Goal: Information Seeking & Learning: Learn about a topic

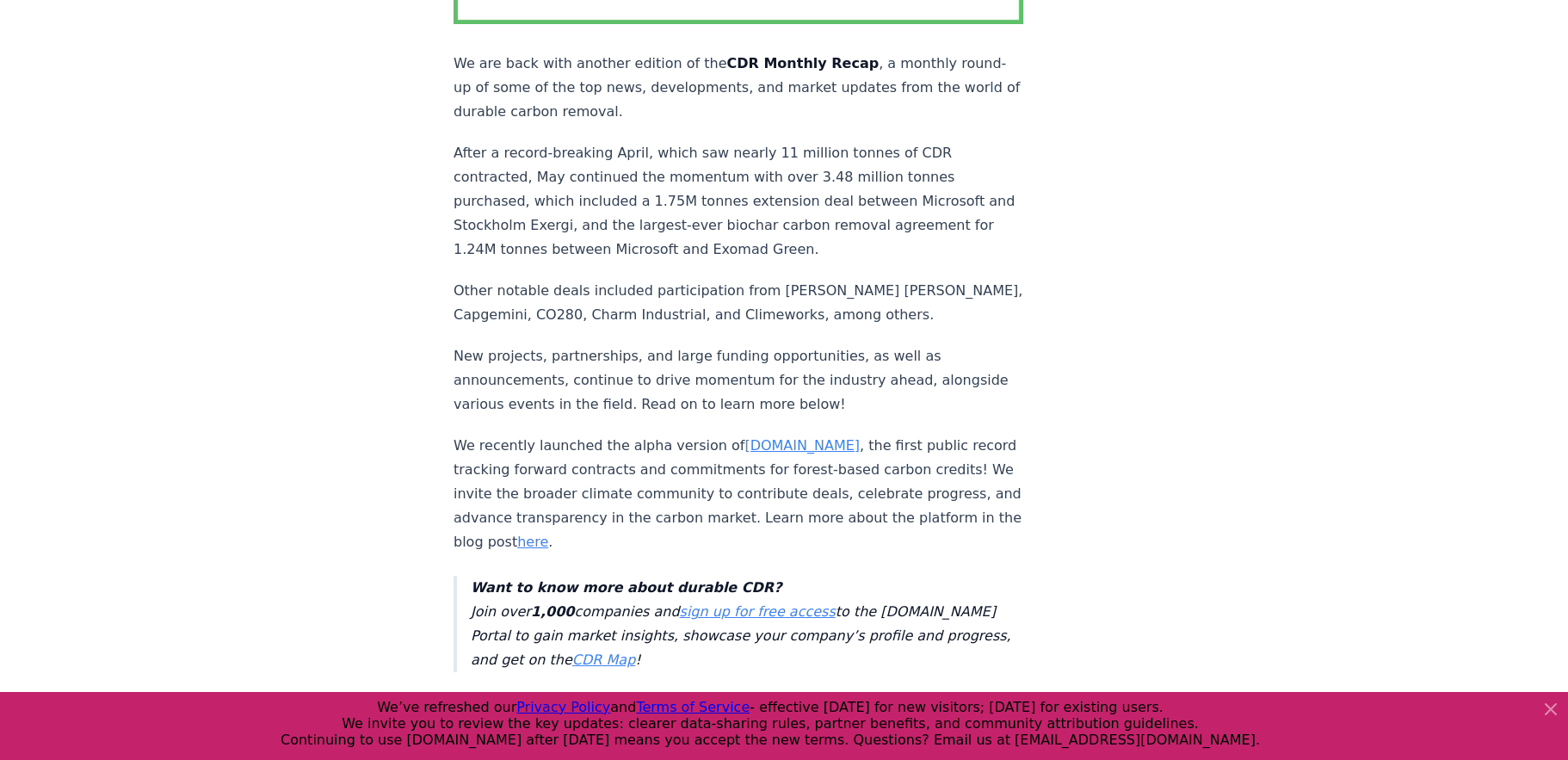
scroll to position [172, 0]
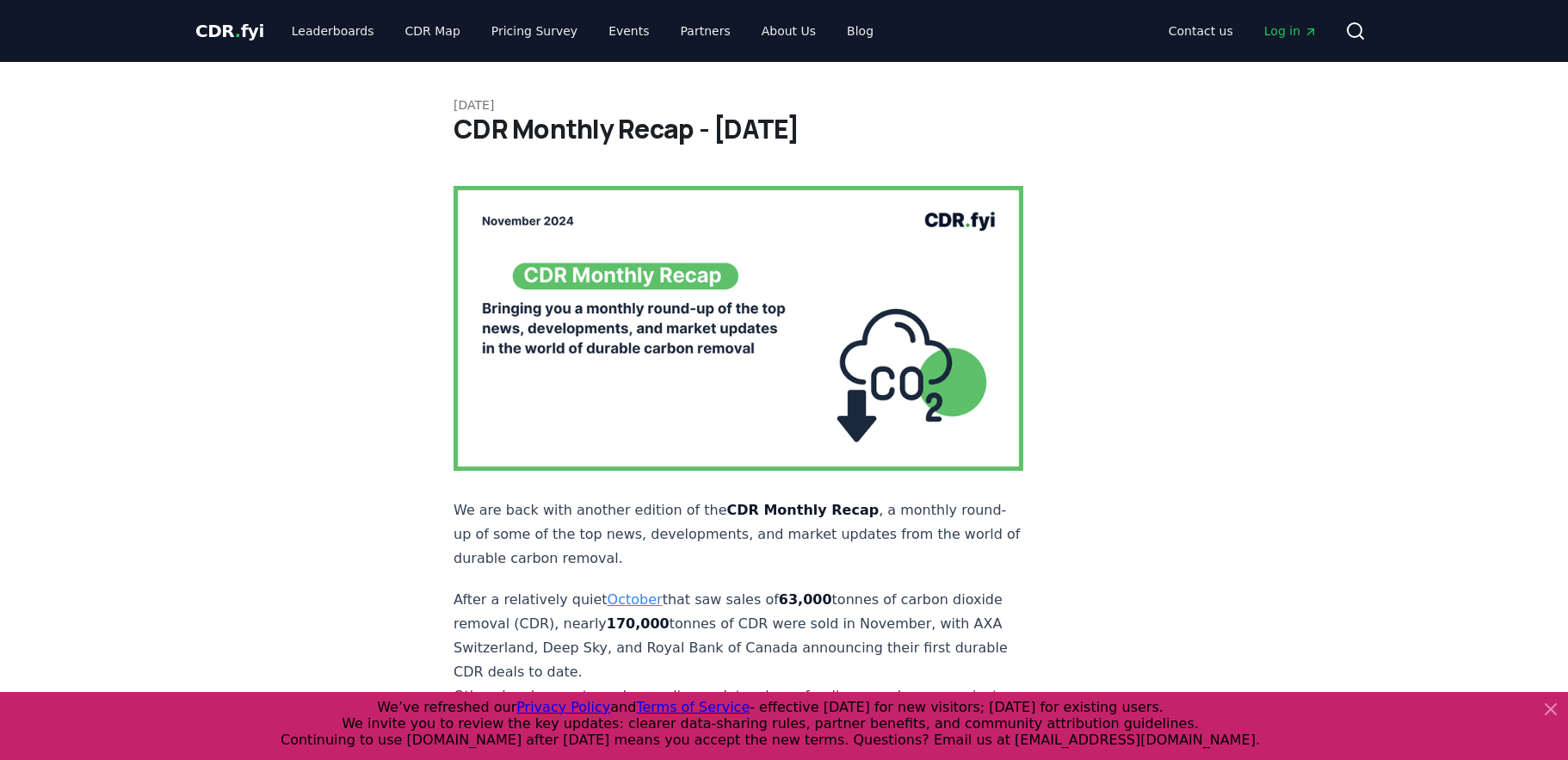
scroll to position [86, 0]
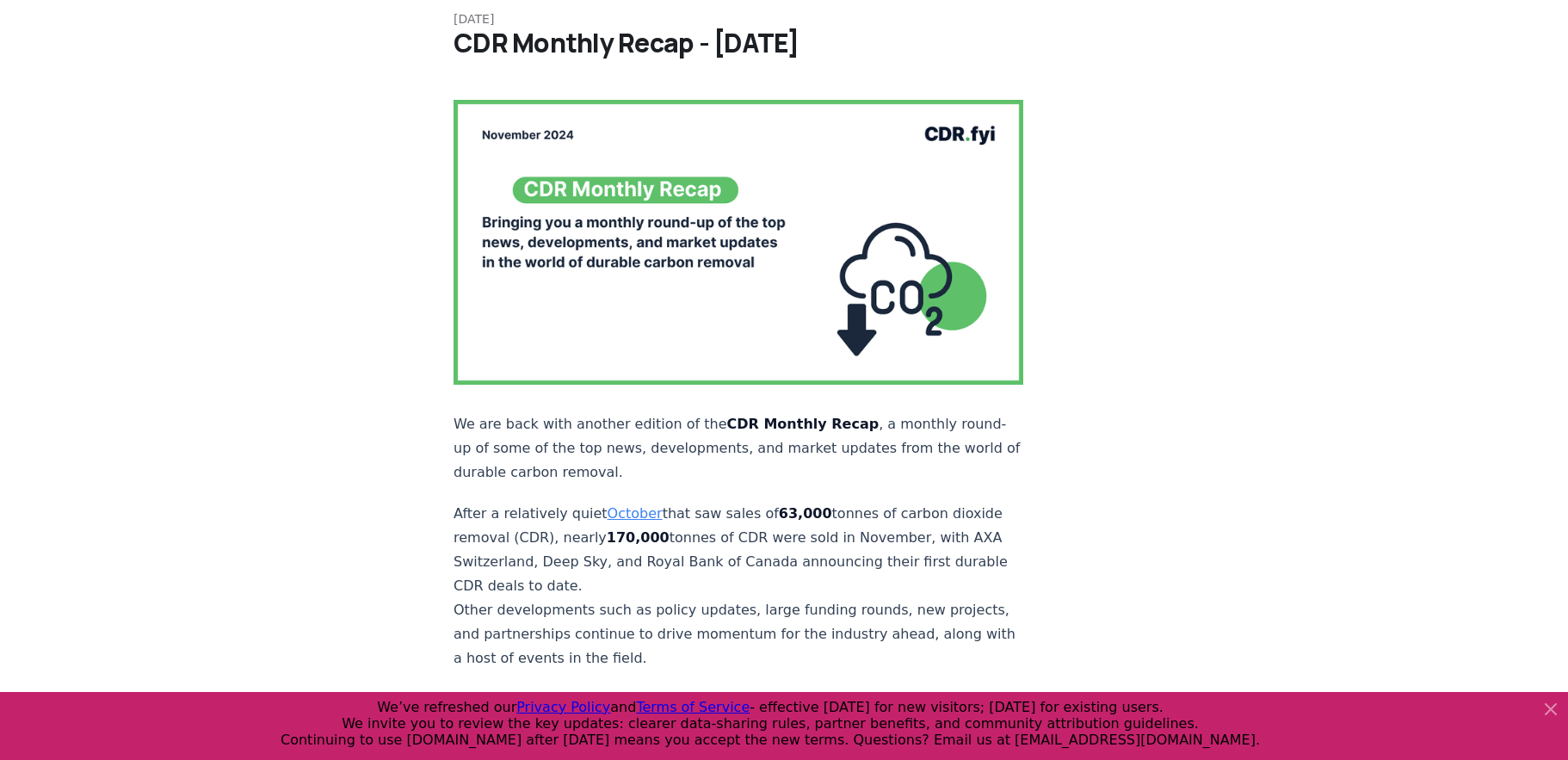
click at [632, 505] on link "October" at bounding box center [635, 513] width 55 height 17
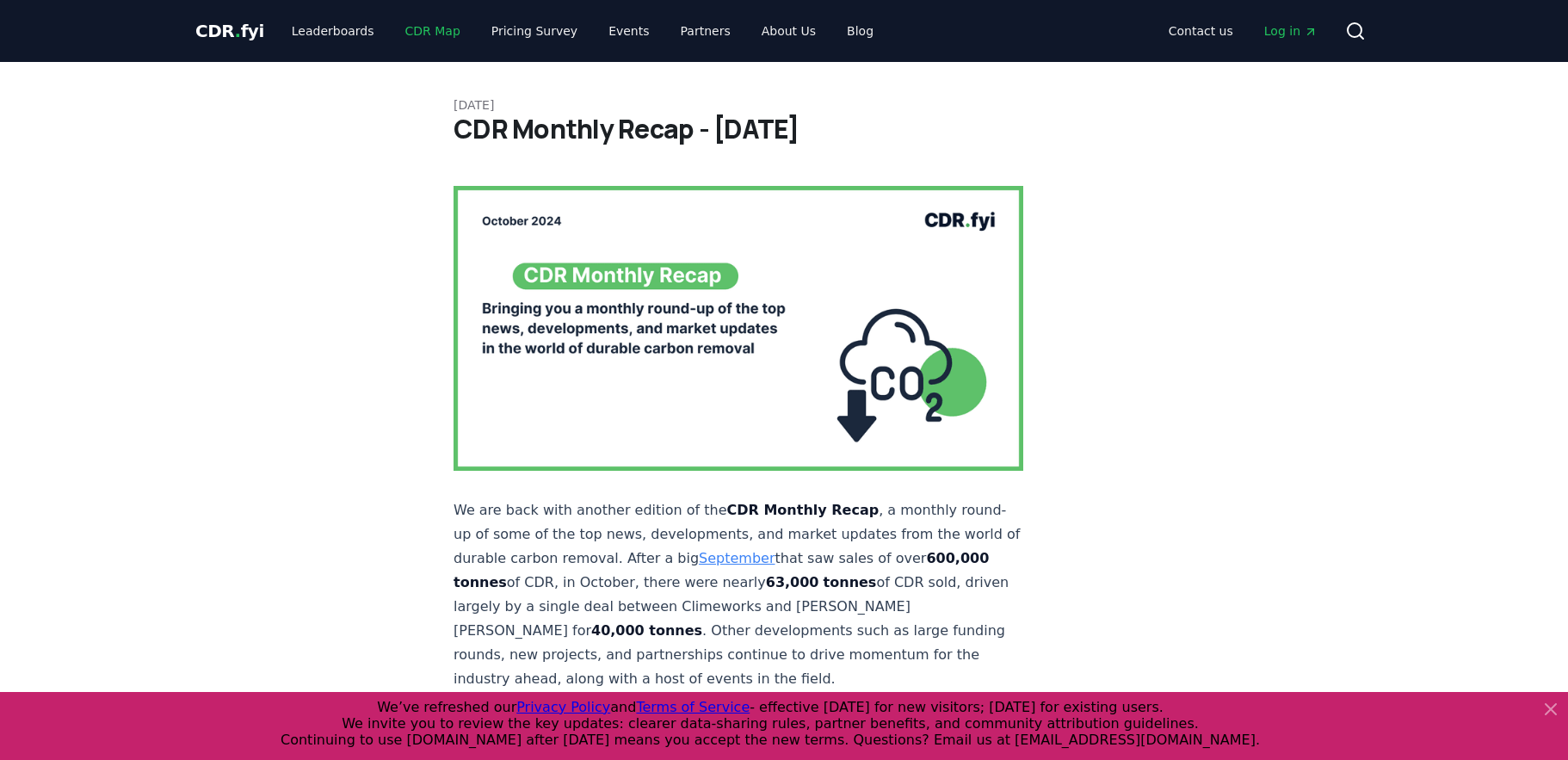
click at [422, 27] on link "CDR Map" at bounding box center [433, 31] width 83 height 31
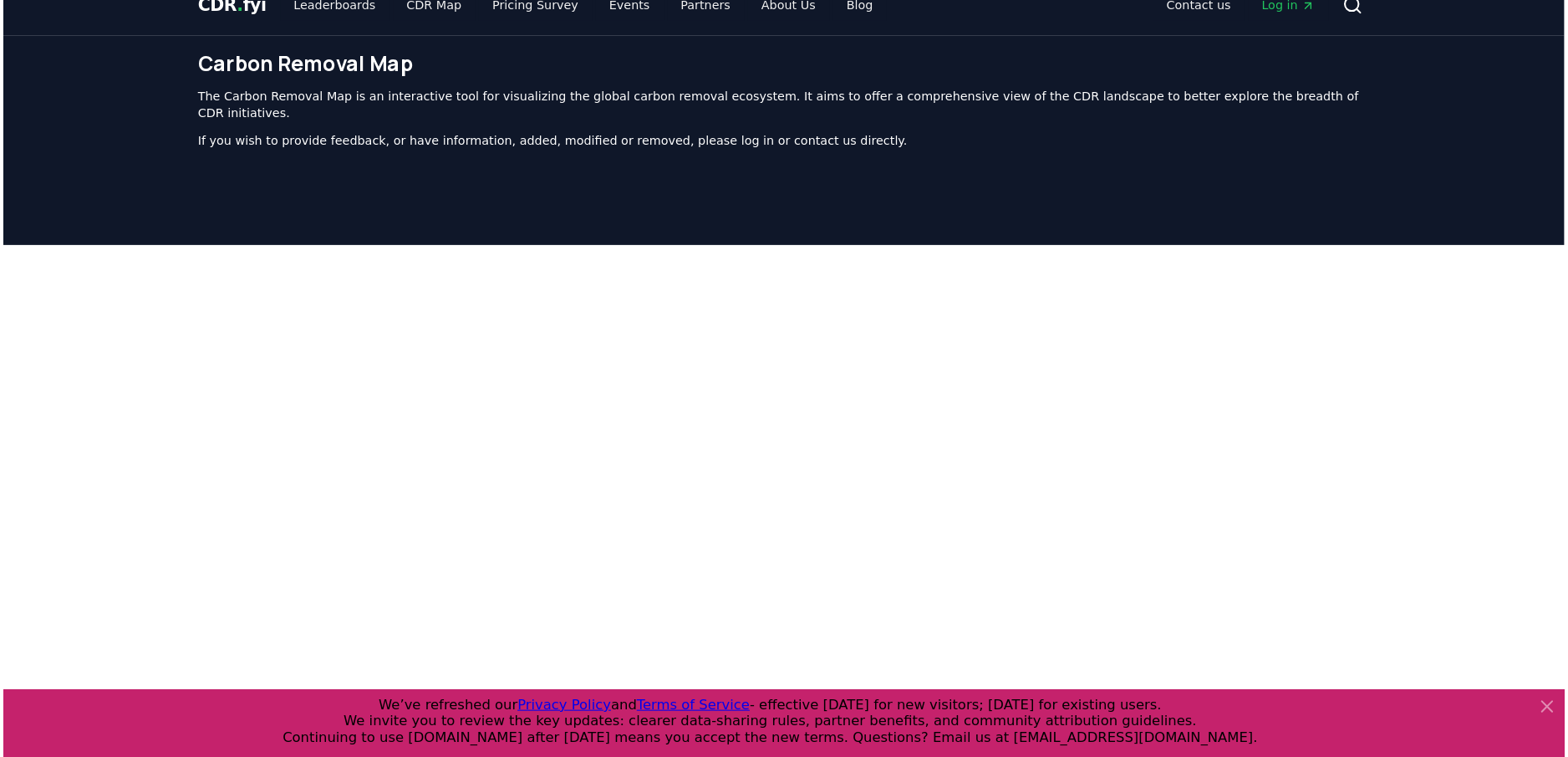
scroll to position [12, 0]
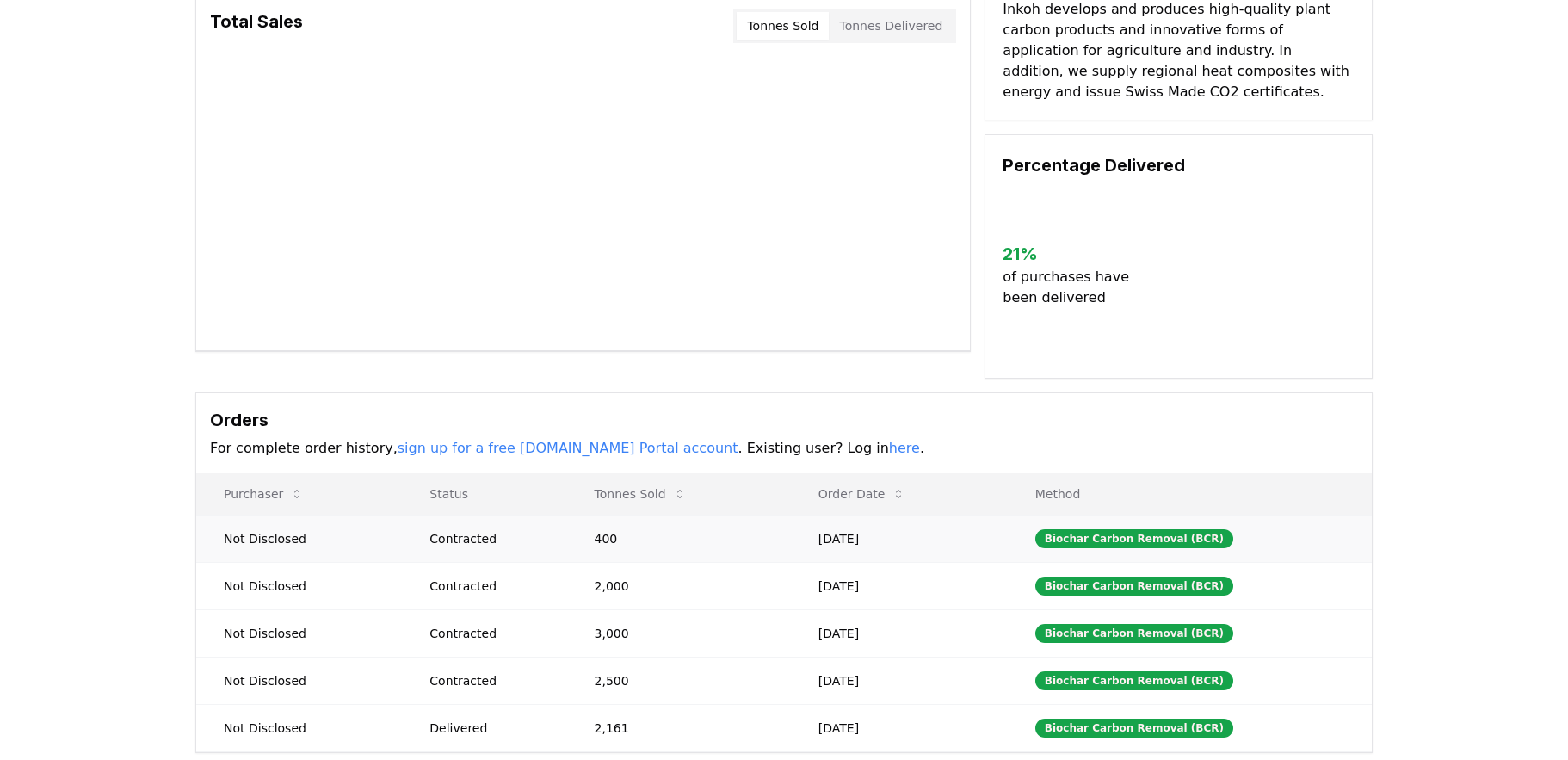
scroll to position [172, 0]
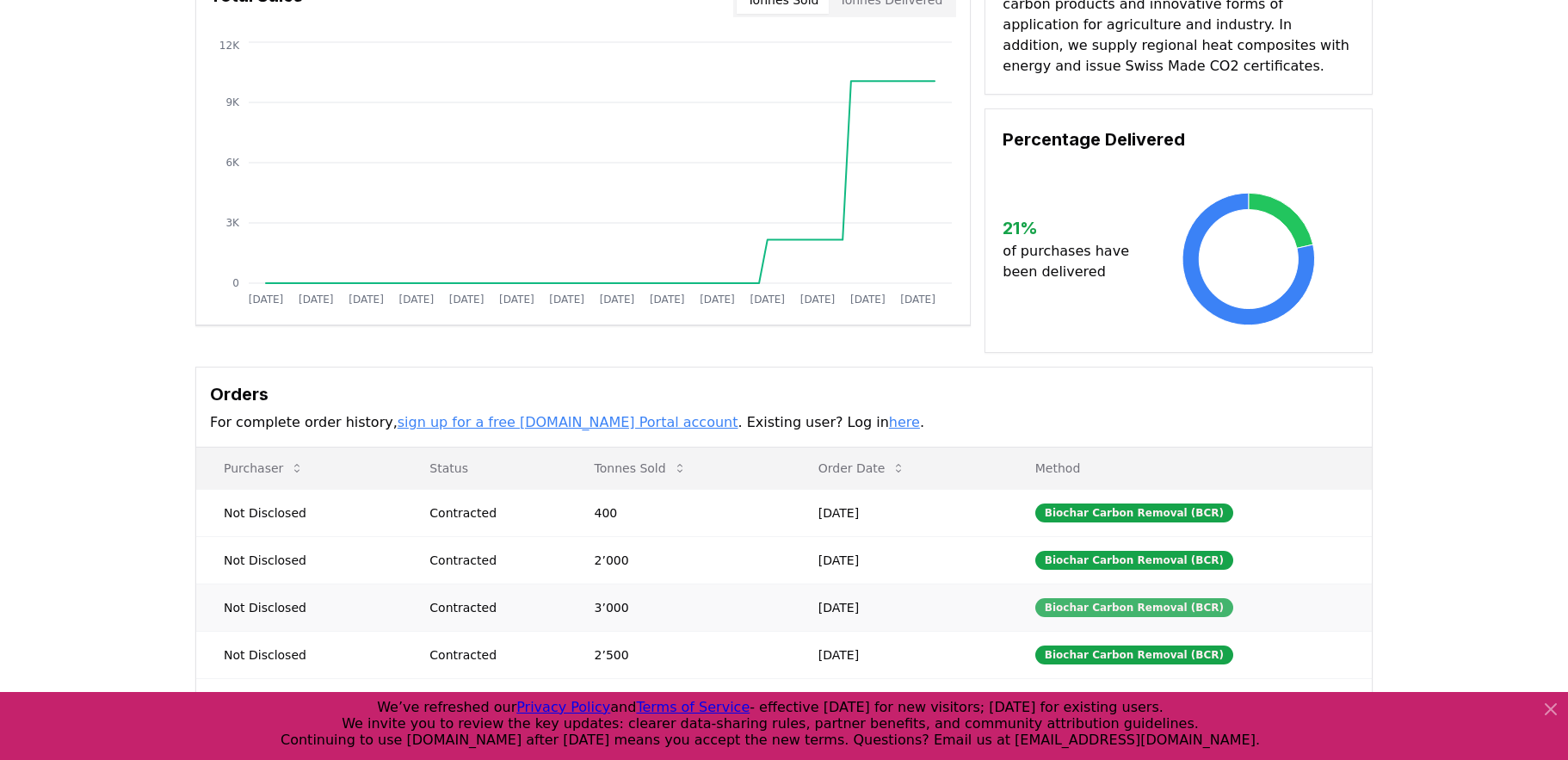
click at [1121, 614] on div "Biochar Carbon Removal (BCR)" at bounding box center [1133, 607] width 197 height 18
click at [1114, 557] on div "Biochar Carbon Removal (BCR)" at bounding box center [1133, 560] width 197 height 18
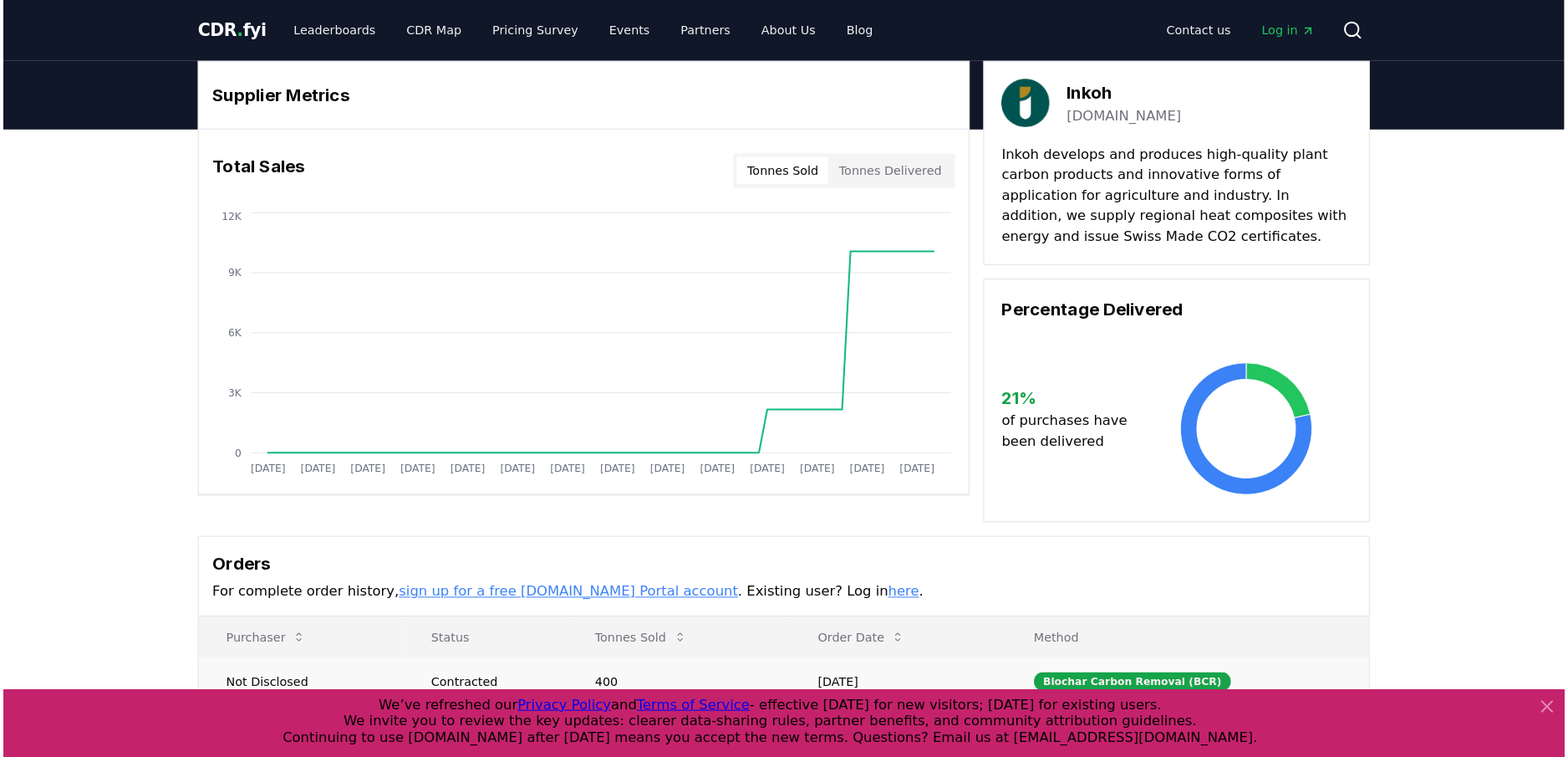
scroll to position [0, 0]
